Goal: Task Accomplishment & Management: Use online tool/utility

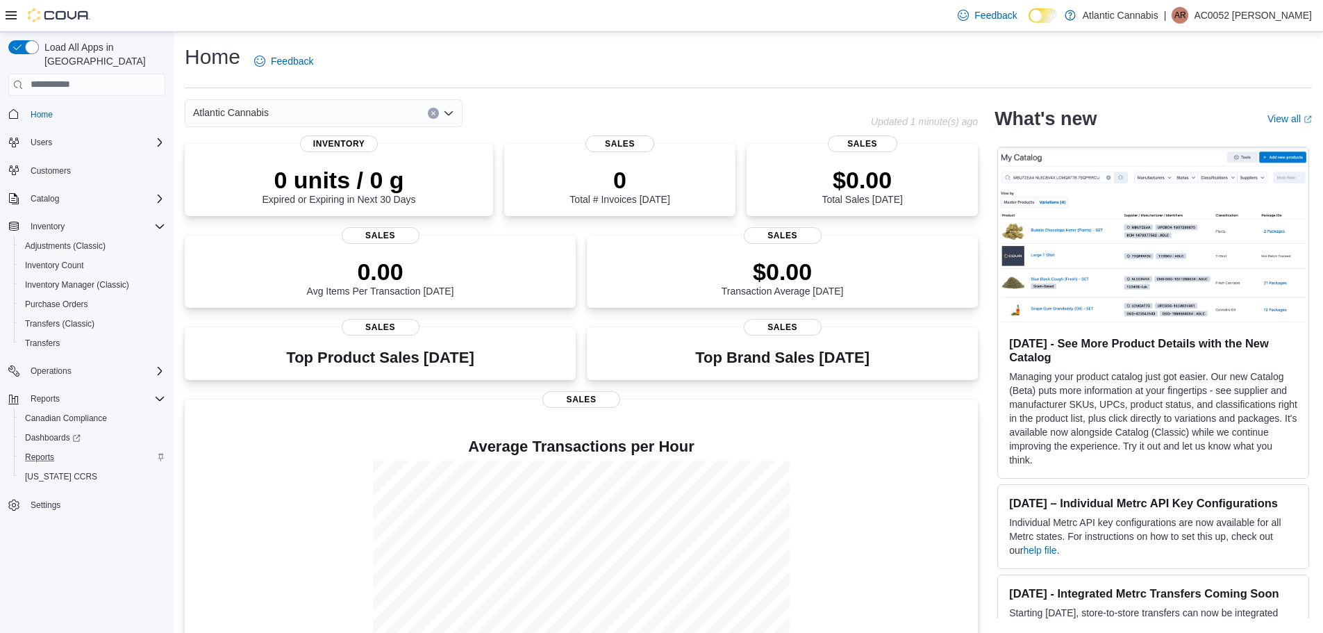
click at [63, 449] on div "Reports" at bounding box center [92, 457] width 146 height 17
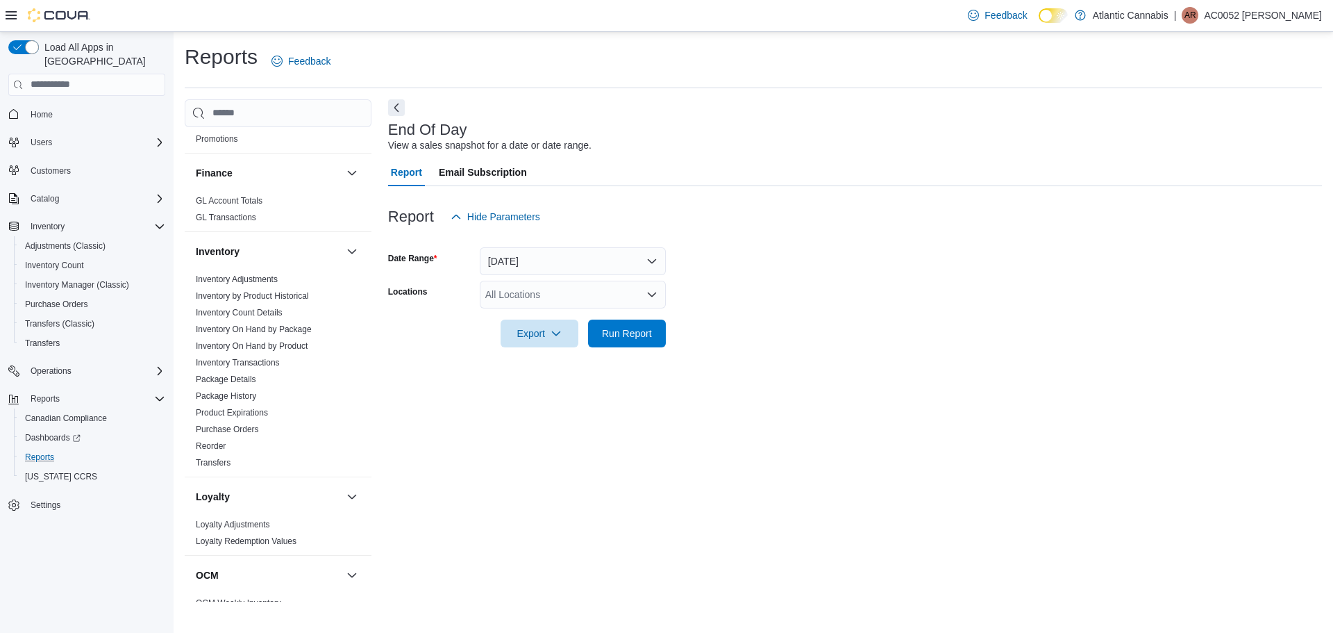
scroll to position [347, 0]
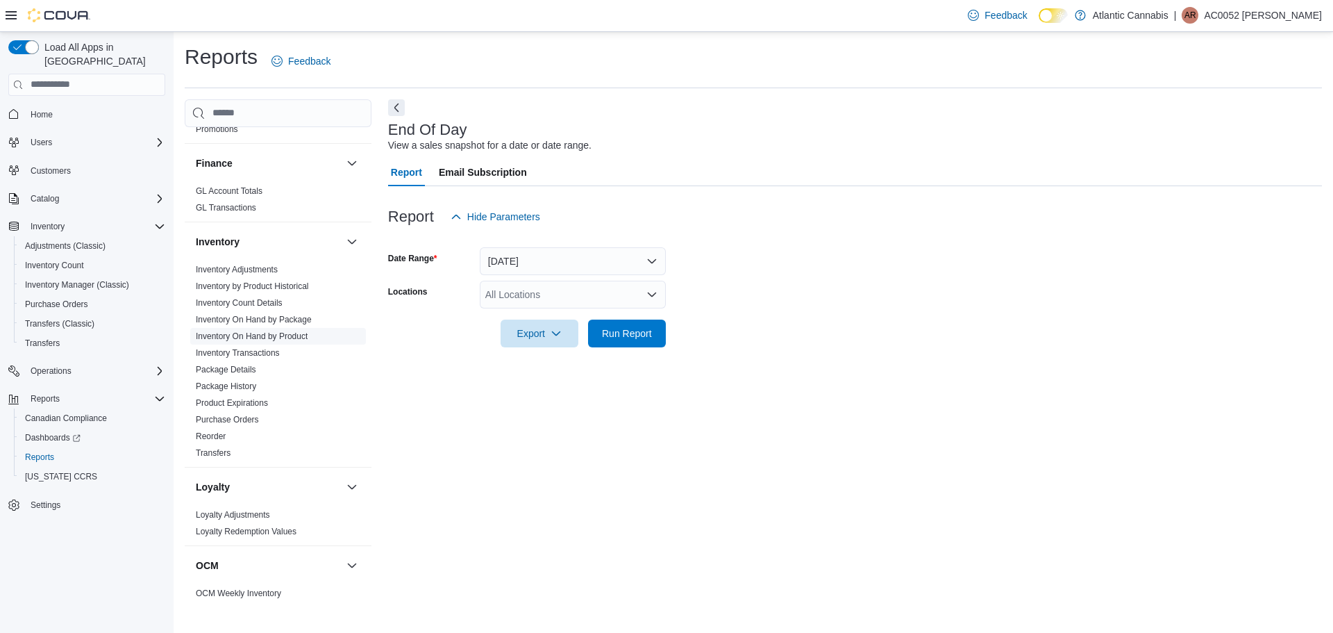
click at [293, 340] on link "Inventory On Hand by Product" at bounding box center [252, 336] width 112 height 10
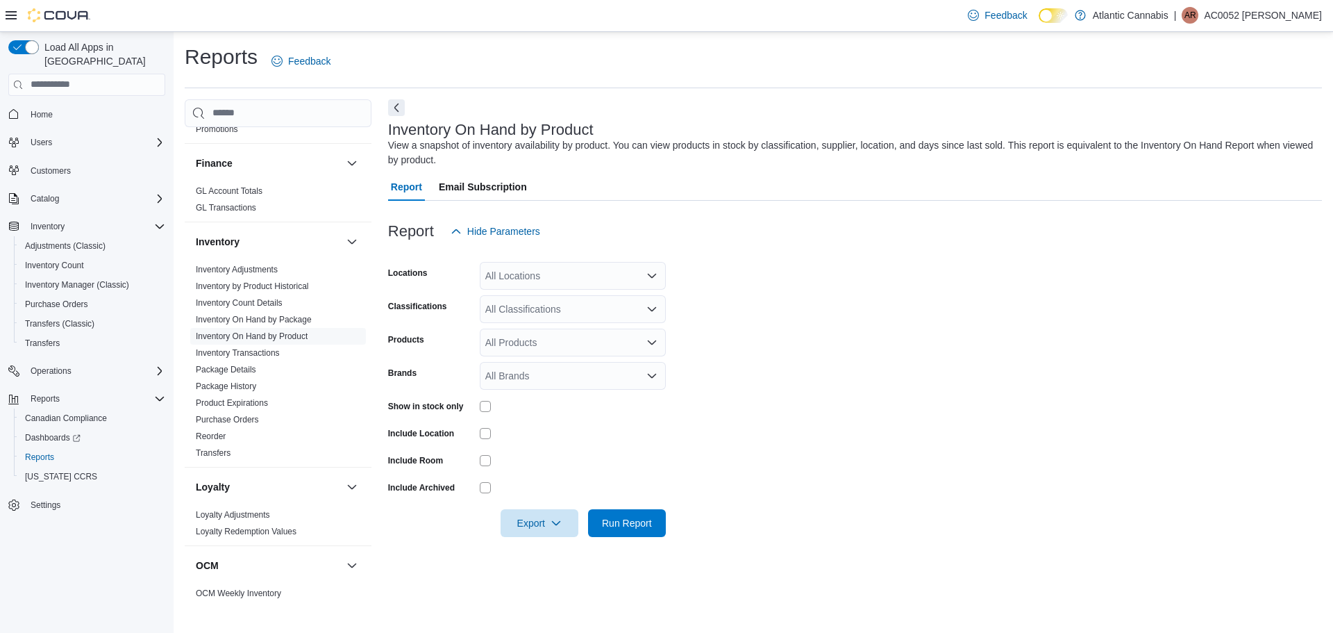
click at [633, 265] on div "All Locations" at bounding box center [573, 276] width 186 height 28
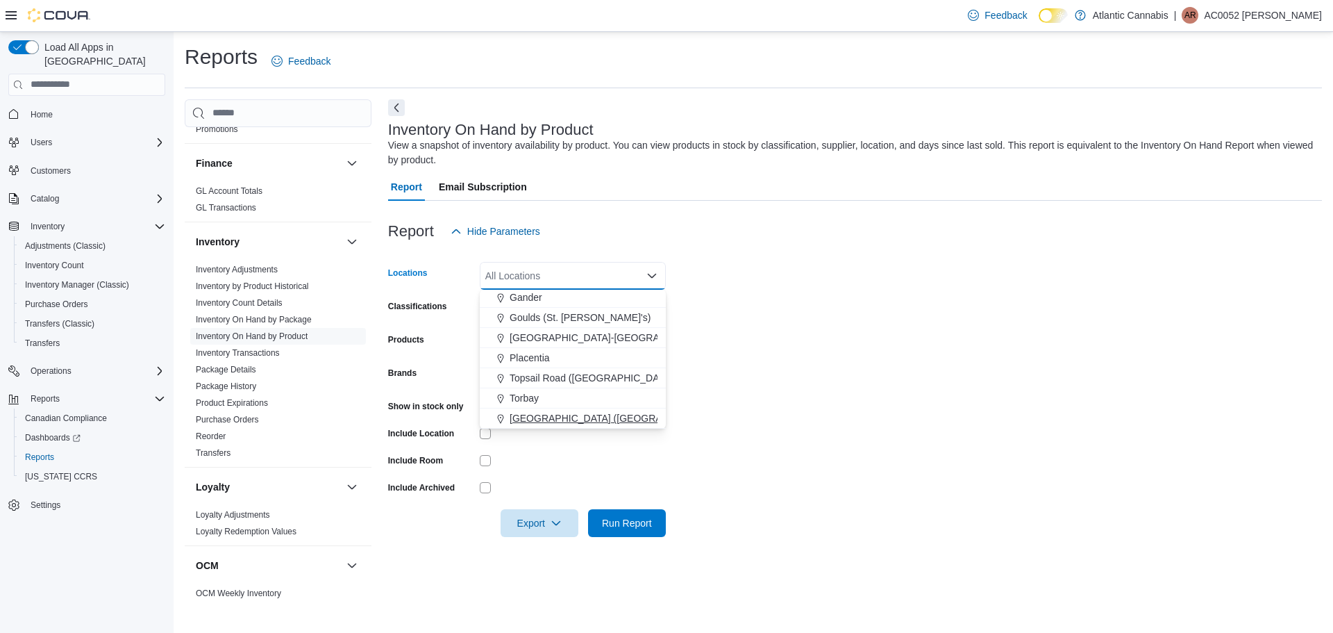
click at [579, 409] on button "[GEOGRAPHIC_DATA] ([GEOGRAPHIC_DATA][PERSON_NAME])" at bounding box center [573, 418] width 186 height 20
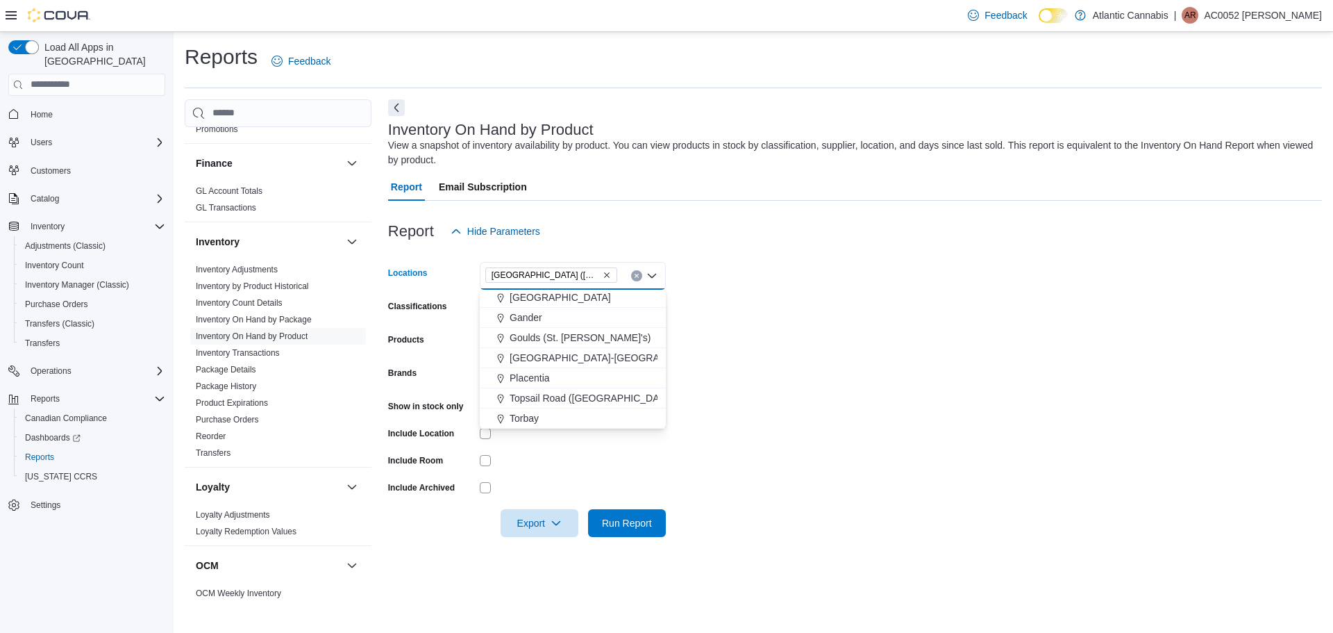
click at [710, 365] on form "Locations [GEOGRAPHIC_DATA] ([GEOGRAPHIC_DATA][PERSON_NAME]) Combo box. Selecte…" at bounding box center [855, 391] width 934 height 292
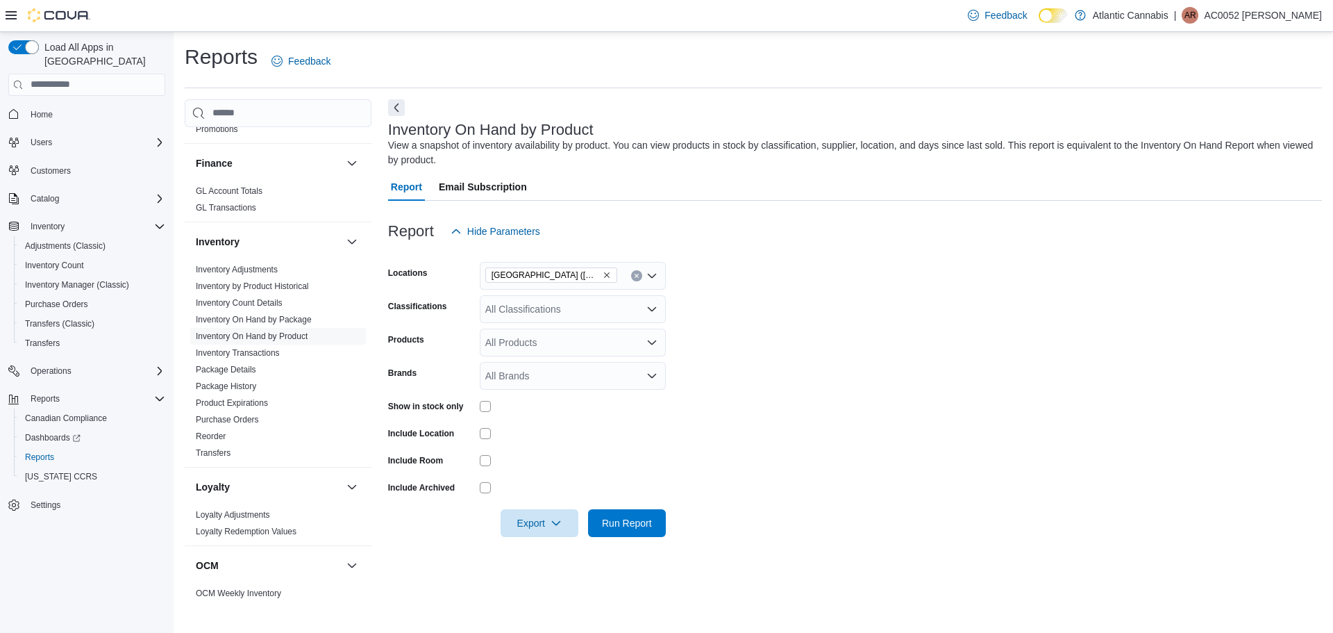
click at [589, 309] on div "All Classifications" at bounding box center [573, 309] width 186 height 28
click at [541, 446] on button "Edible" at bounding box center [573, 454] width 186 height 20
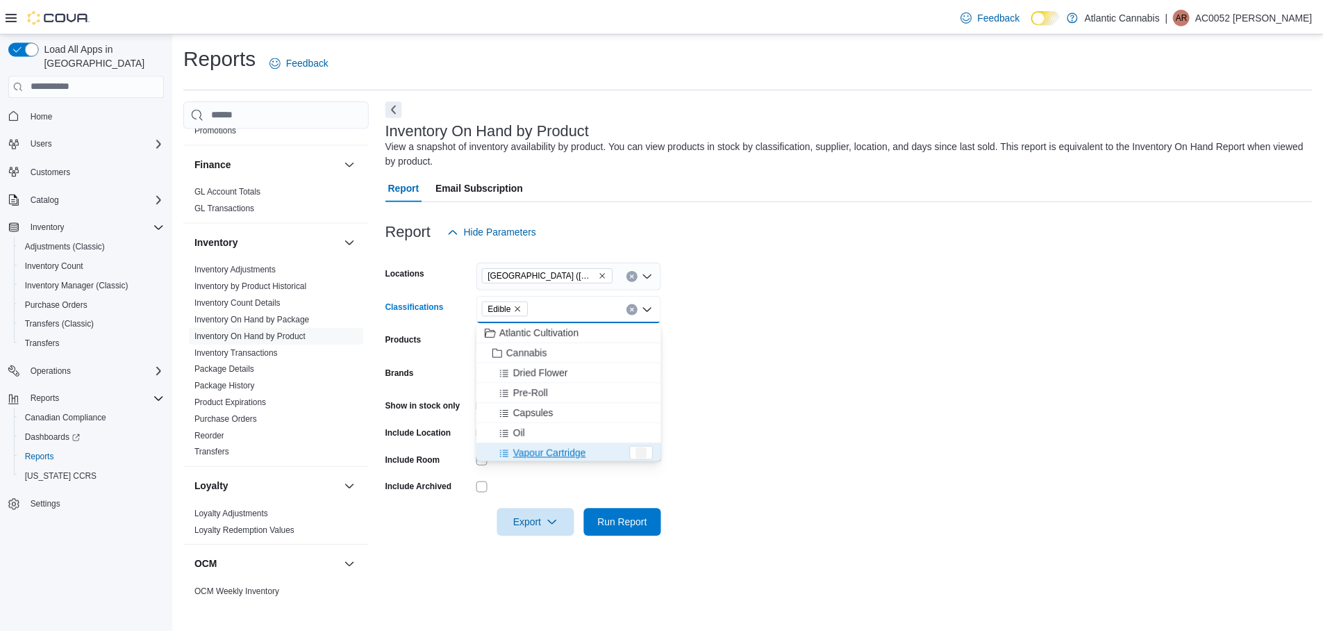
scroll to position [2, 0]
click at [748, 365] on form "Locations [GEOGRAPHIC_DATA] ([GEOGRAPHIC_DATA][PERSON_NAME]) Classifications Ed…" at bounding box center [855, 391] width 934 height 292
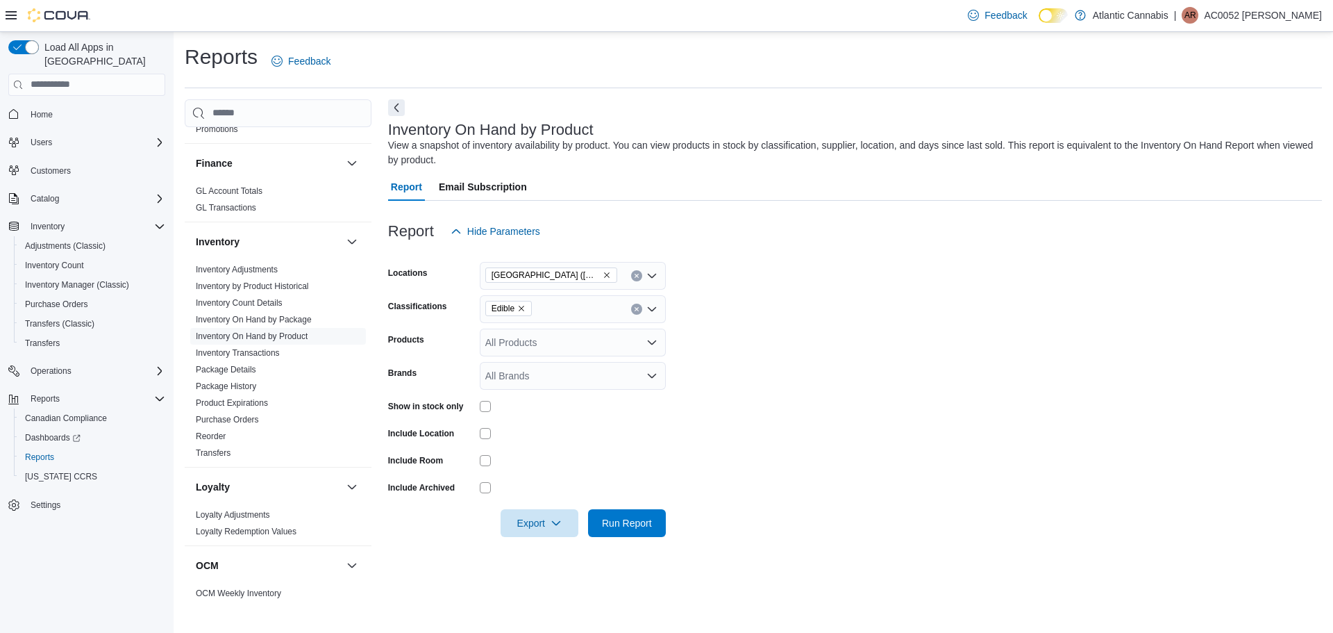
click at [485, 476] on div at bounding box center [573, 487] width 186 height 22
click at [623, 527] on span "Run Report" at bounding box center [627, 522] width 50 height 14
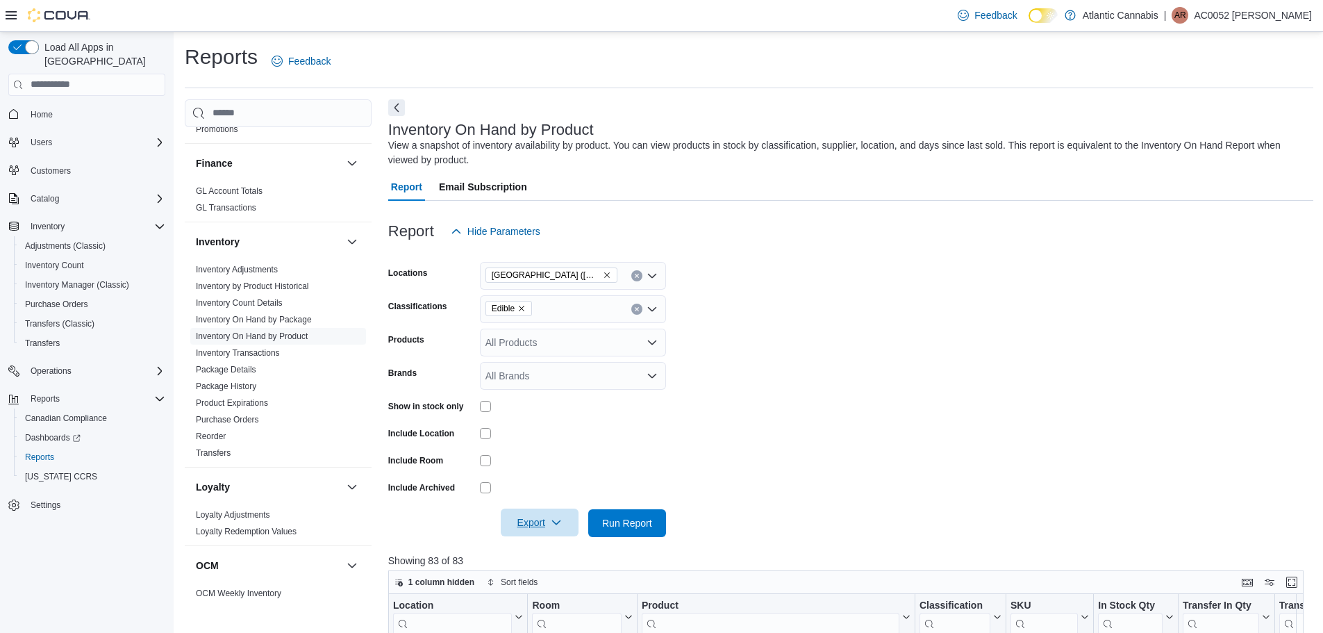
click at [545, 521] on span "Export" at bounding box center [539, 522] width 61 height 28
click at [562, 437] on span "Export to Excel" at bounding box center [541, 439] width 62 height 11
click at [531, 518] on span "Export" at bounding box center [539, 522] width 61 height 28
click at [558, 439] on span "Export to Excel" at bounding box center [541, 439] width 62 height 11
